Goal: Information Seeking & Learning: Learn about a topic

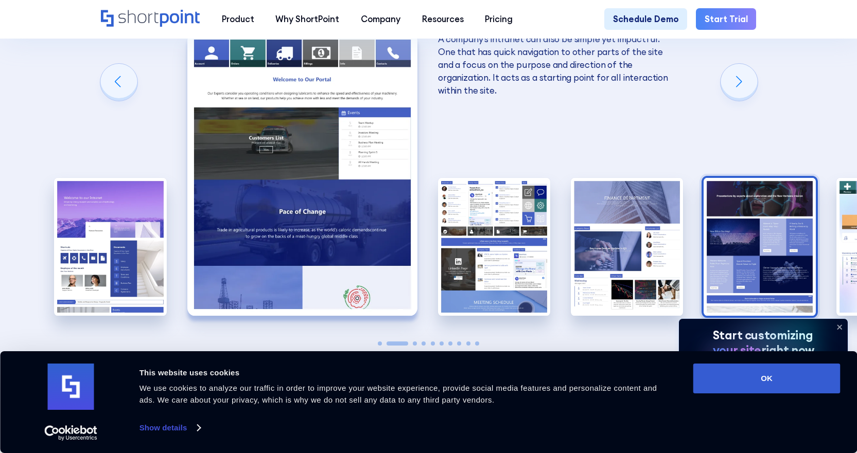
scroll to position [1596, 0]
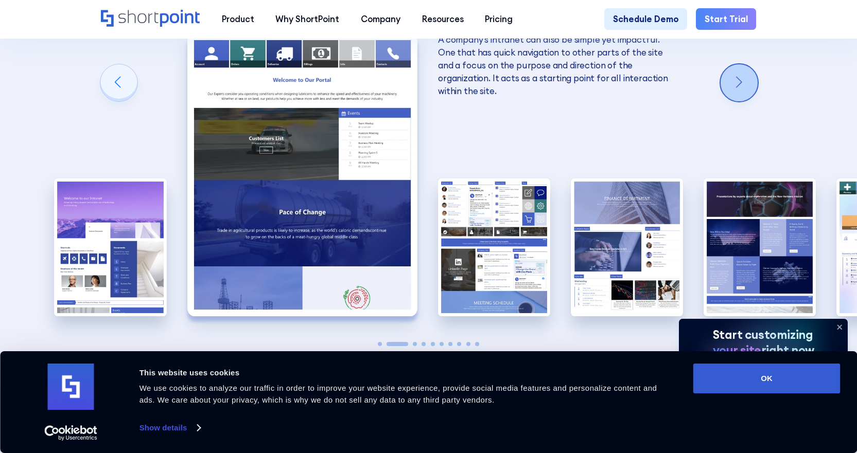
click at [748, 68] on div "Next slide" at bounding box center [739, 82] width 37 height 37
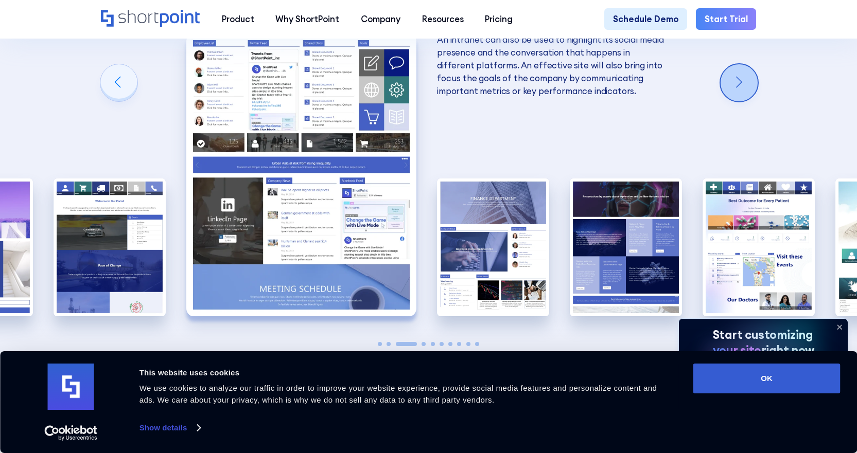
click at [748, 68] on div "Next slide" at bounding box center [739, 82] width 37 height 37
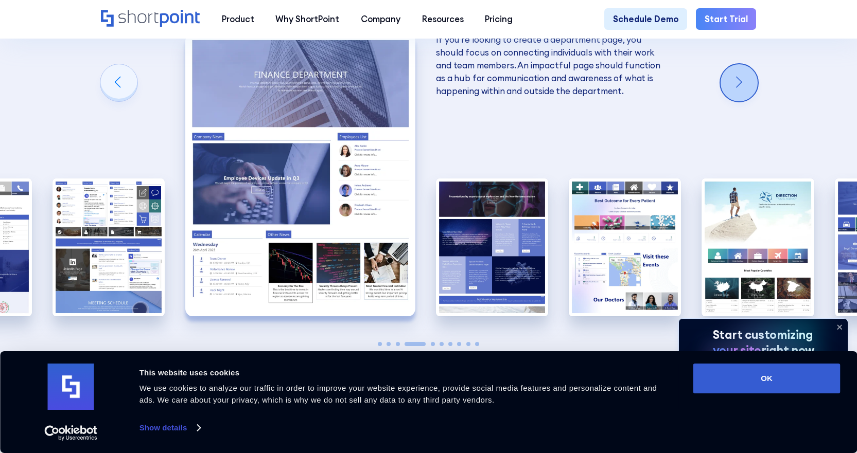
click at [748, 68] on div "Next slide" at bounding box center [739, 82] width 37 height 37
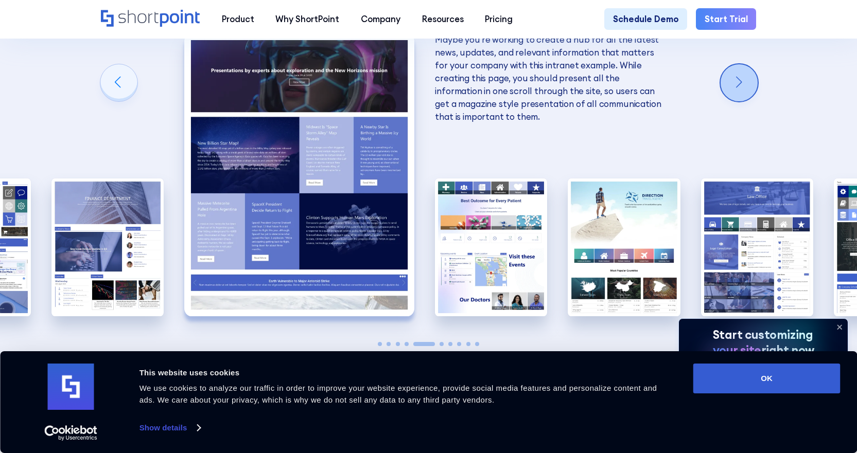
click at [748, 68] on div "Next slide" at bounding box center [739, 82] width 37 height 37
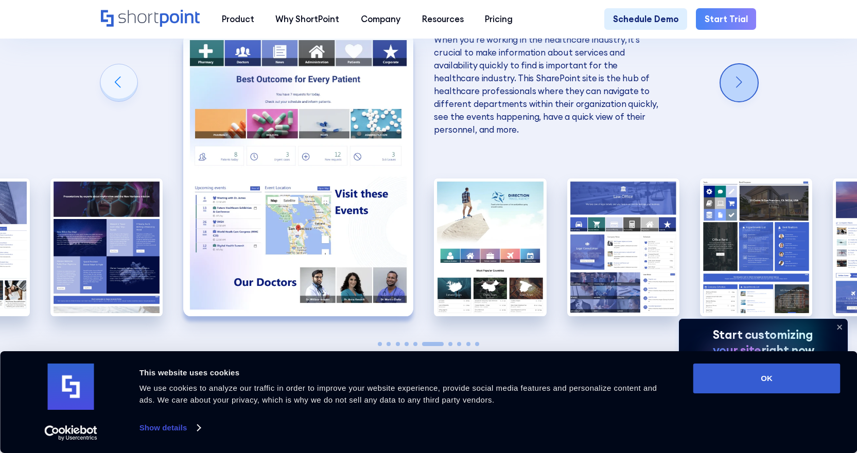
click at [748, 68] on div "Next slide" at bounding box center [739, 82] width 37 height 37
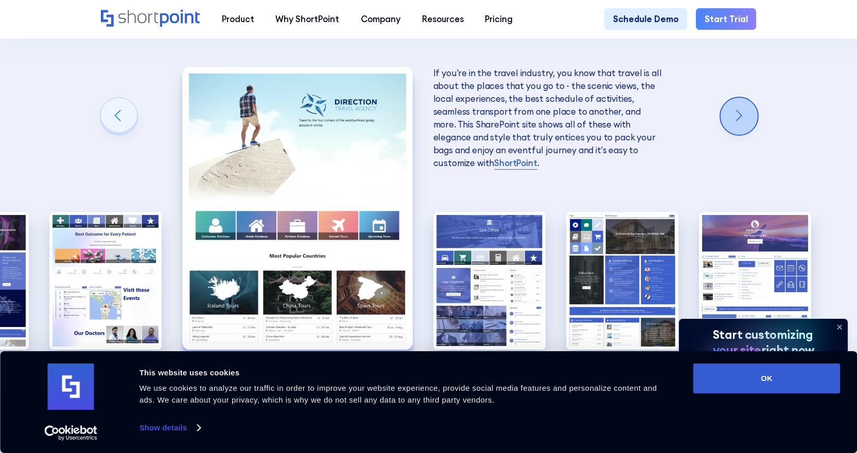
scroll to position [1544, 0]
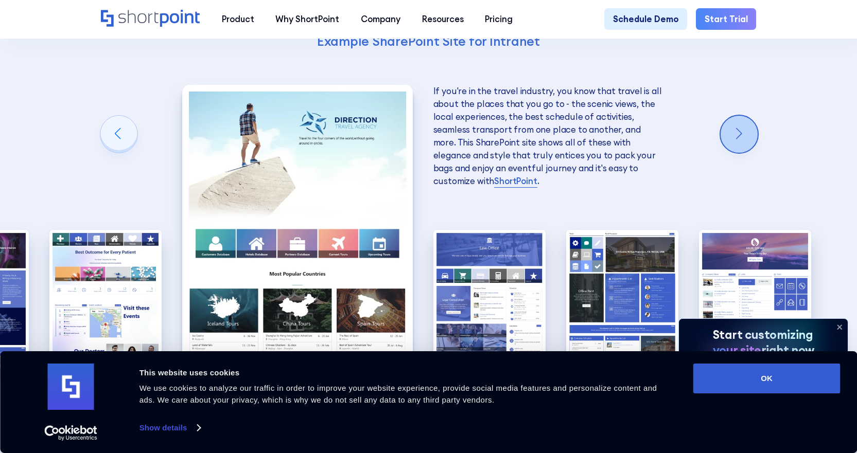
click at [748, 68] on div "10 Best Intranet Page Examples You Can Use Below you will find a series of the …" at bounding box center [428, 143] width 857 height 722
click at [749, 116] on div "Next slide" at bounding box center [739, 134] width 37 height 37
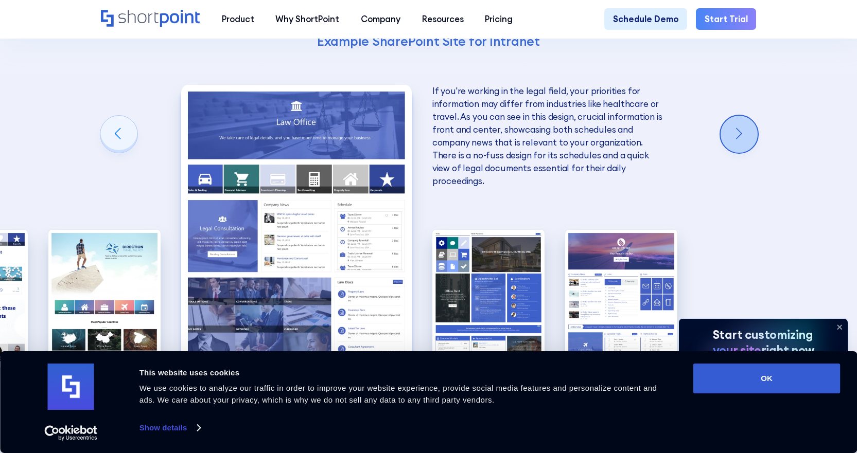
click at [749, 116] on div "Next slide" at bounding box center [739, 134] width 37 height 37
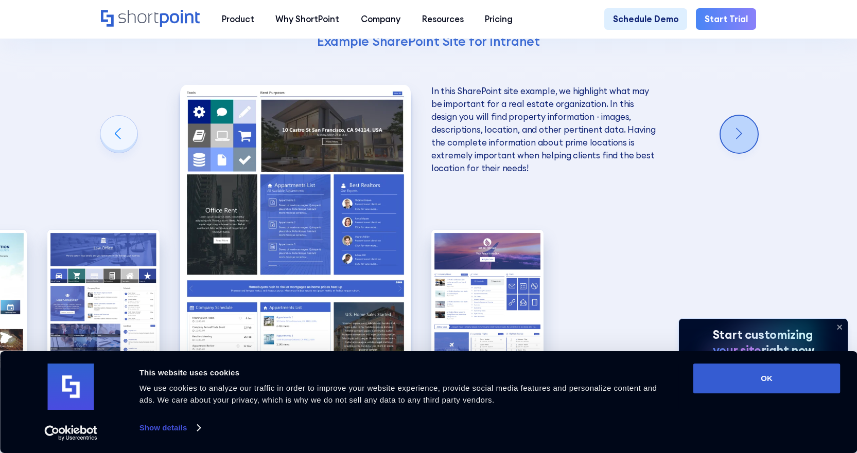
click at [749, 116] on div "Next slide" at bounding box center [739, 134] width 37 height 37
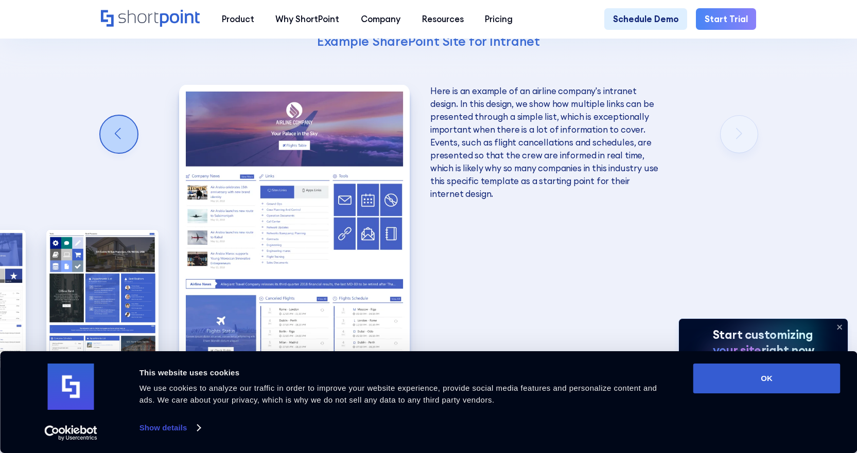
click at [119, 118] on div "Previous slide" at bounding box center [118, 134] width 37 height 37
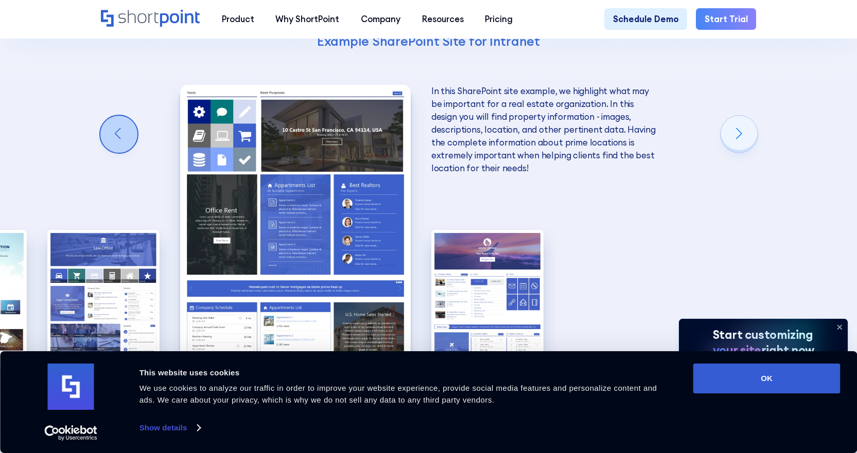
click at [119, 118] on div "Previous slide" at bounding box center [118, 134] width 37 height 37
